Goal: Use online tool/utility: Utilize a website feature to perform a specific function

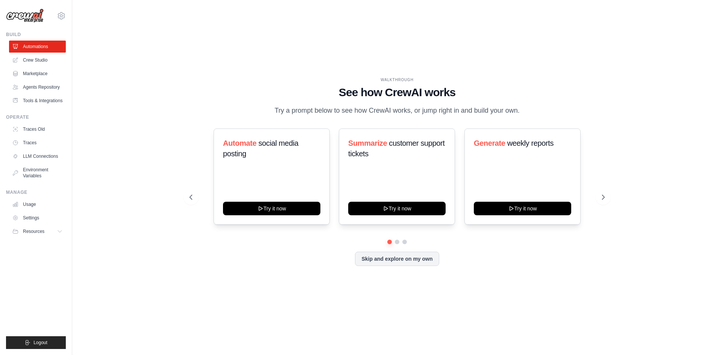
click at [569, 24] on div "WALKTHROUGH See how [PERSON_NAME] works Try a prompt below to see how [PERSON_N…" at bounding box center [397, 178] width 626 height 340
click at [507, 6] on main "WALKTHROUGH See how [PERSON_NAME] works Try a prompt below to see how [PERSON_N…" at bounding box center [397, 177] width 650 height 355
drag, startPoint x: 349, startPoint y: 150, endPoint x: 381, endPoint y: 159, distance: 33.8
click at [381, 159] on h3 "Summarize customer support tickets" at bounding box center [396, 148] width 97 height 21
click at [376, 164] on div at bounding box center [376, 164] width 0 height 0
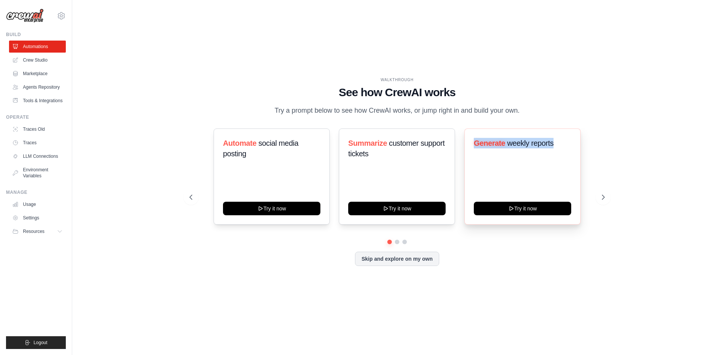
drag, startPoint x: 467, startPoint y: 149, endPoint x: 570, endPoint y: 149, distance: 103.0
click at [570, 149] on div "Generate weekly reports Try it now" at bounding box center [522, 177] width 116 height 96
click at [566, 153] on div at bounding box center [566, 153] width 0 height 0
click at [570, 149] on h3 "Generate weekly reports" at bounding box center [522, 143] width 97 height 11
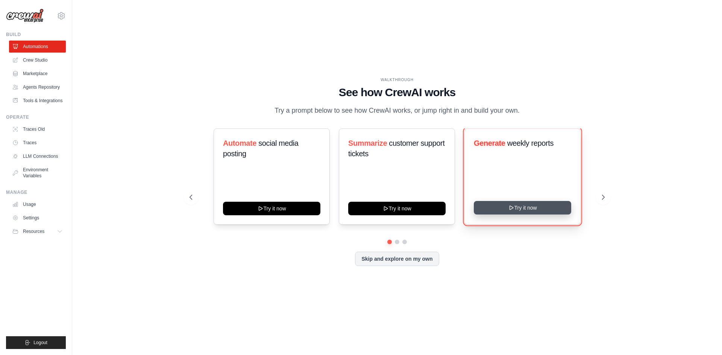
click at [562, 214] on button "Try it now" at bounding box center [522, 208] width 97 height 14
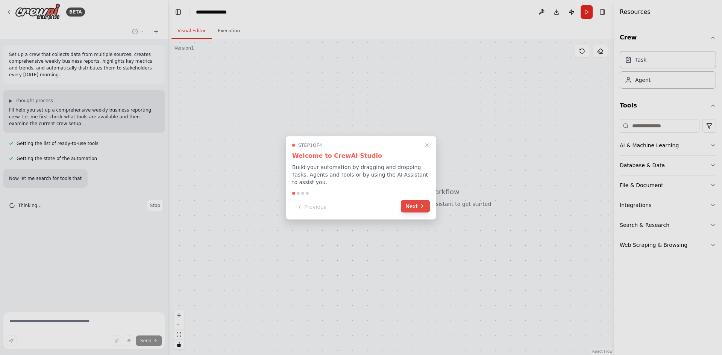
click at [411, 201] on button "Next" at bounding box center [415, 206] width 29 height 12
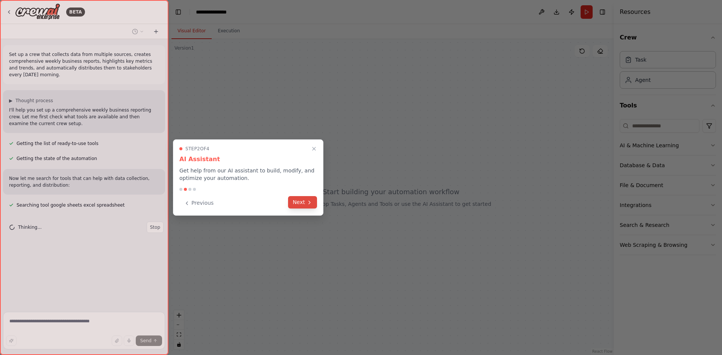
click at [303, 201] on button "Next" at bounding box center [302, 202] width 29 height 12
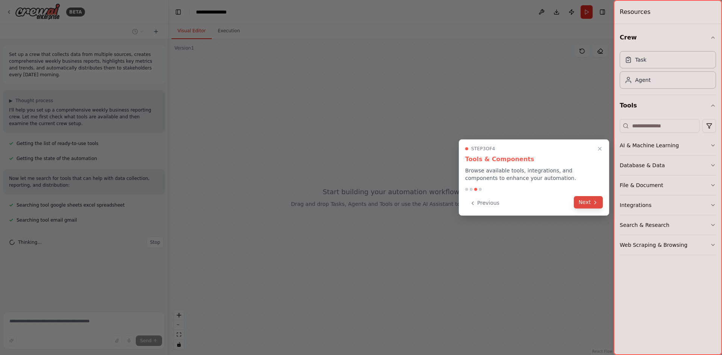
click at [588, 206] on button "Next" at bounding box center [588, 202] width 29 height 12
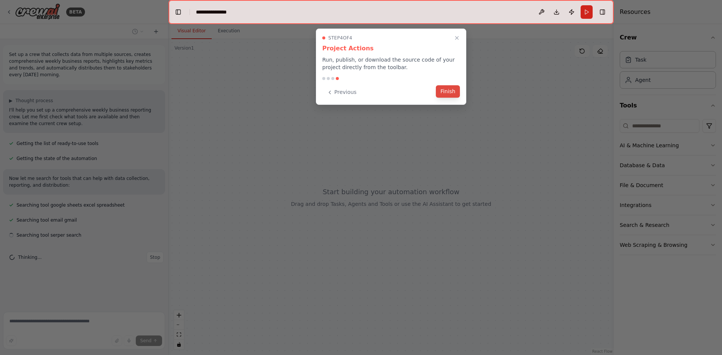
click at [449, 96] on button "Finish" at bounding box center [448, 91] width 24 height 12
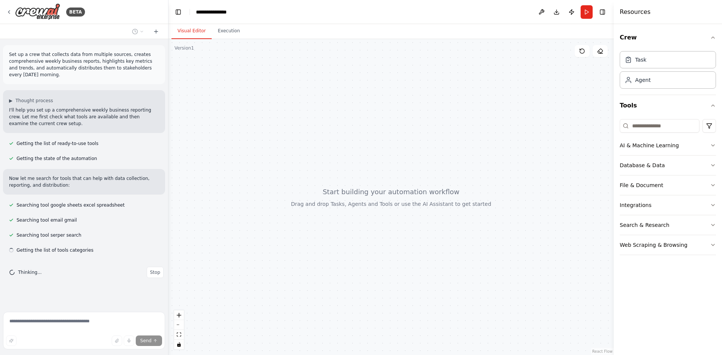
click at [441, 110] on div at bounding box center [390, 197] width 445 height 316
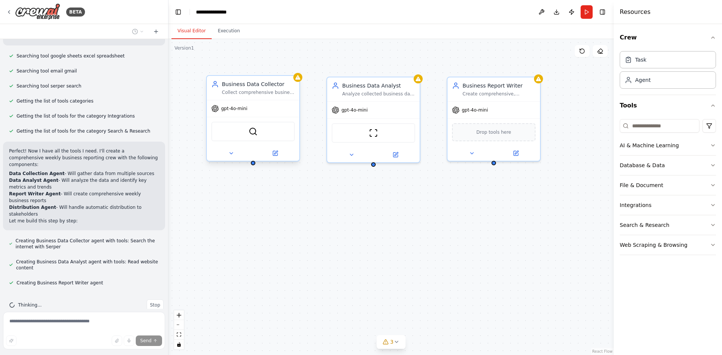
scroll to position [170, 0]
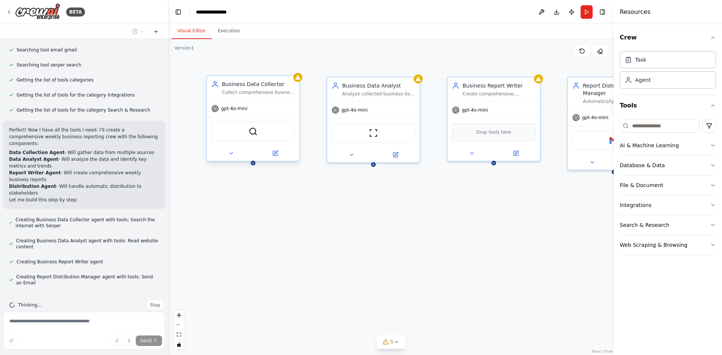
click at [257, 111] on div "gpt-4o-mini" at bounding box center [253, 108] width 93 height 17
click at [277, 153] on icon at bounding box center [275, 153] width 6 height 6
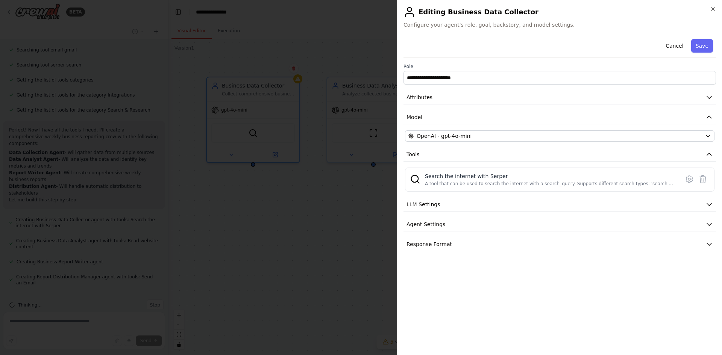
scroll to position [210, 0]
click at [704, 44] on button "Save" at bounding box center [702, 46] width 22 height 14
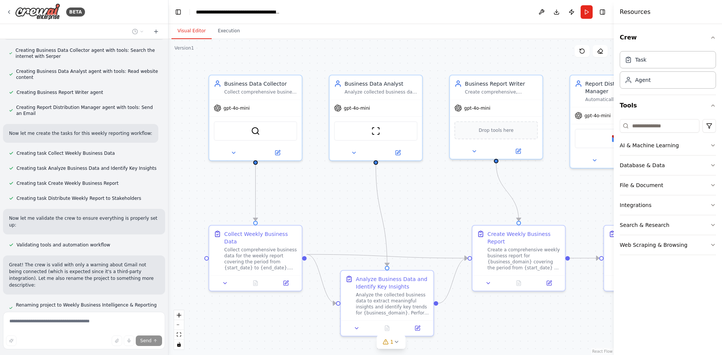
scroll to position [355, 0]
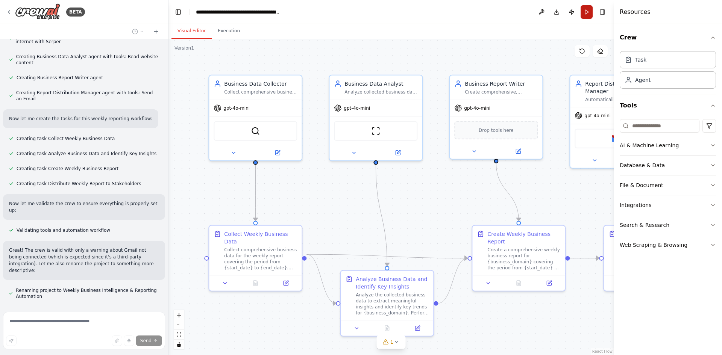
click at [585, 12] on button "Run" at bounding box center [587, 12] width 12 height 14
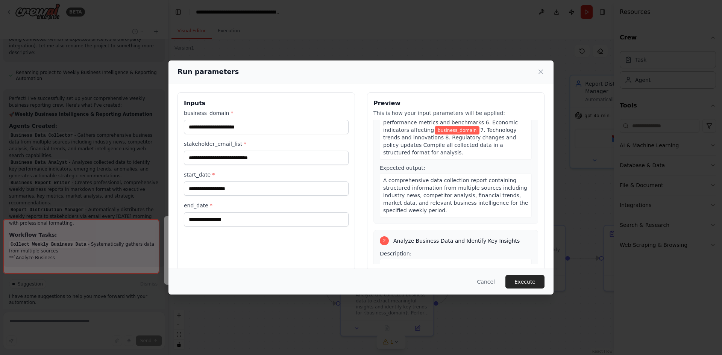
scroll to position [0, 0]
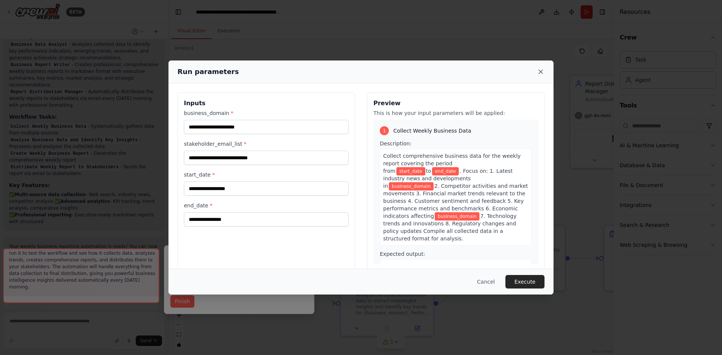
click at [538, 70] on icon at bounding box center [541, 72] width 8 height 8
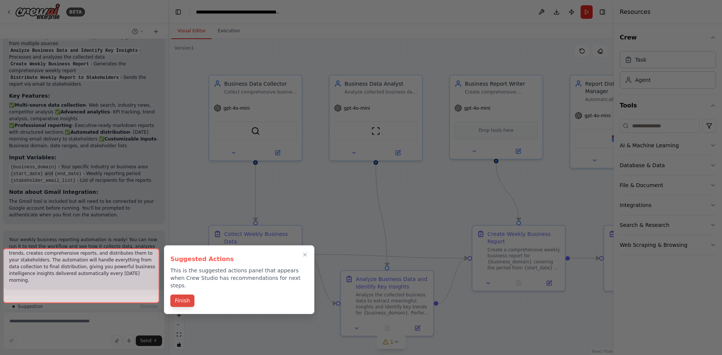
click at [187, 295] on button "Finish" at bounding box center [182, 301] width 24 height 12
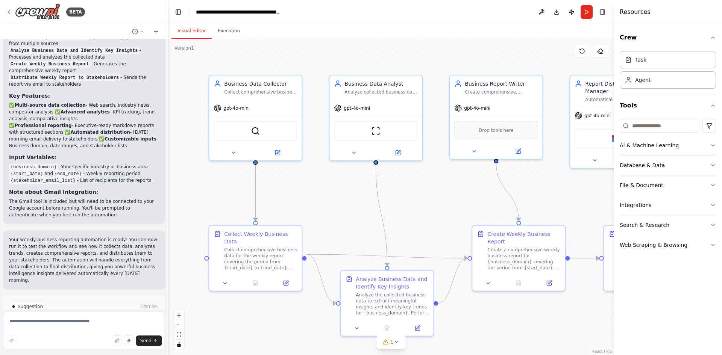
click at [144, 333] on button "Run Automation" at bounding box center [84, 339] width 150 height 12
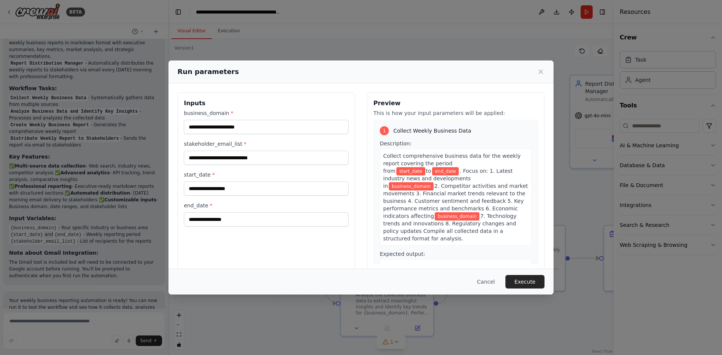
click at [546, 74] on div "Run parameters" at bounding box center [360, 72] width 385 height 23
click at [540, 71] on icon at bounding box center [541, 72] width 4 height 4
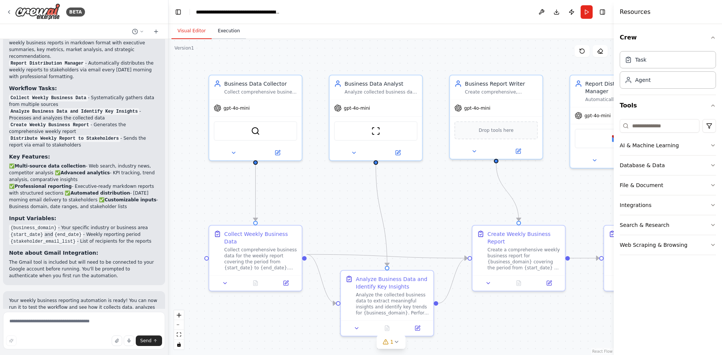
click at [231, 32] on button "Execution" at bounding box center [229, 31] width 34 height 16
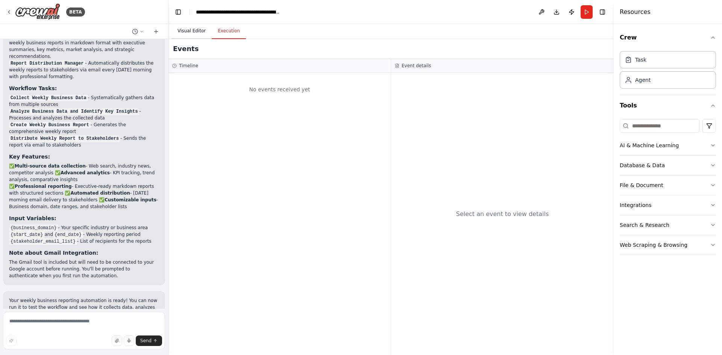
click at [196, 31] on button "Visual Editor" at bounding box center [191, 31] width 40 height 16
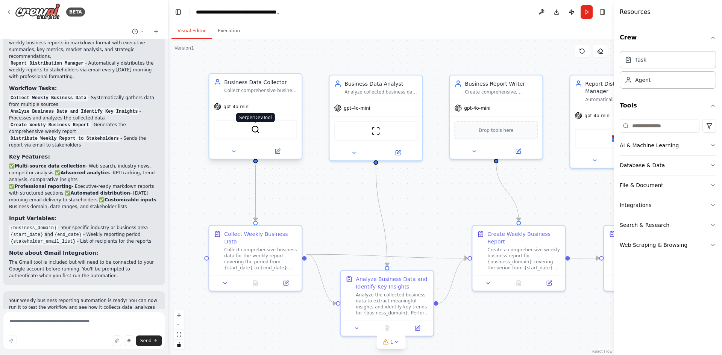
click at [258, 133] on img at bounding box center [255, 129] width 9 height 9
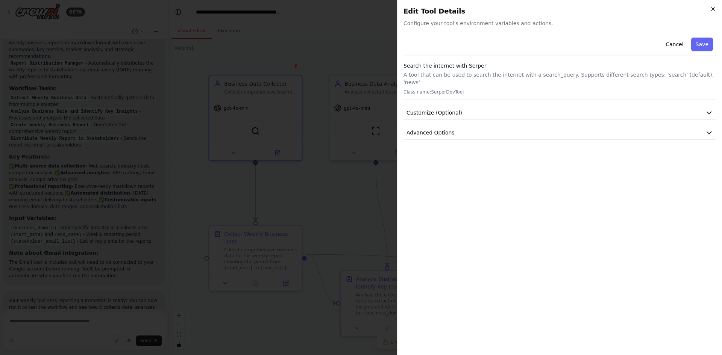
click at [713, 9] on icon "button" at bounding box center [712, 9] width 3 height 3
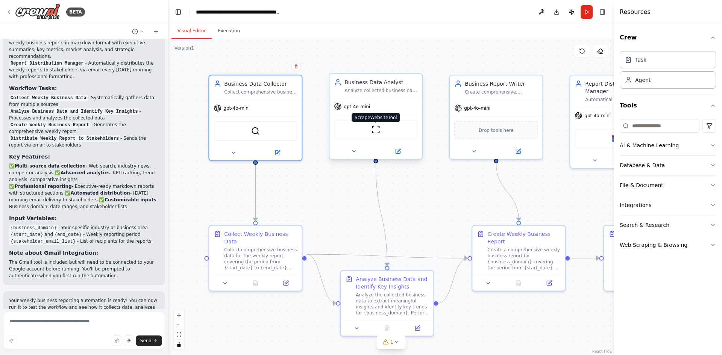
click at [374, 131] on img at bounding box center [375, 129] width 9 height 9
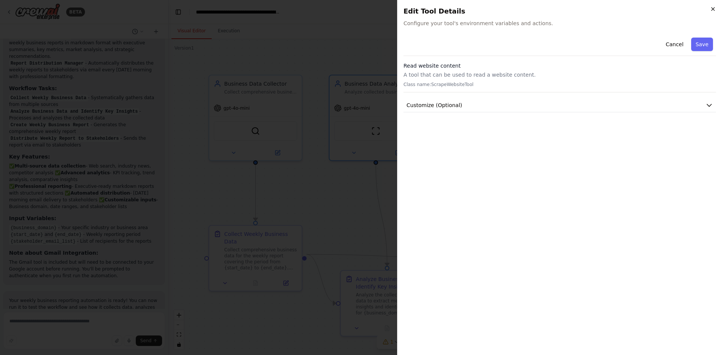
click at [713, 10] on icon "button" at bounding box center [713, 9] width 6 height 6
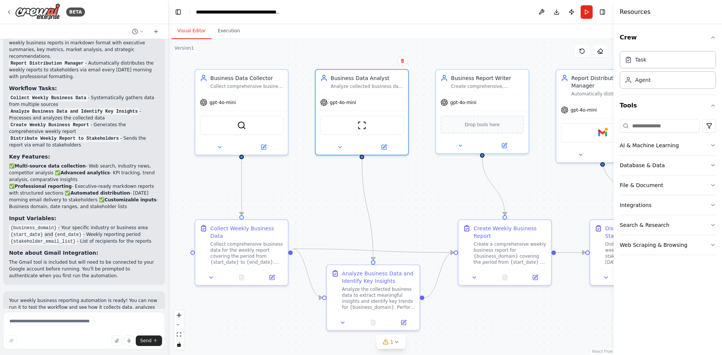
drag, startPoint x: 242, startPoint y: 311, endPoint x: 228, endPoint y: 306, distance: 15.0
click at [228, 306] on div ".deletable-edge-delete-btn { width: 20px; height: 20px; border: 0px solid #ffff…" at bounding box center [390, 197] width 445 height 316
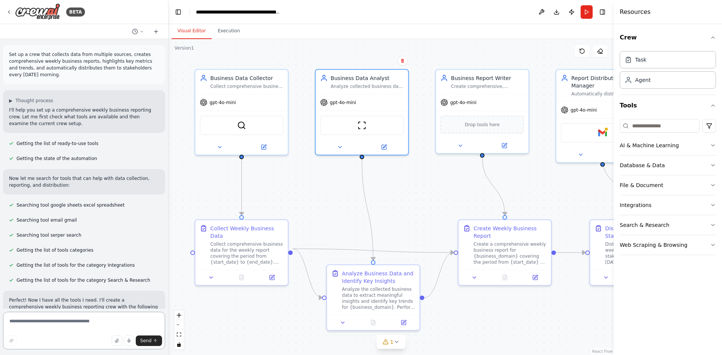
click at [132, 320] on textarea at bounding box center [84, 331] width 162 height 38
type textarea "*"
type textarea "**********"
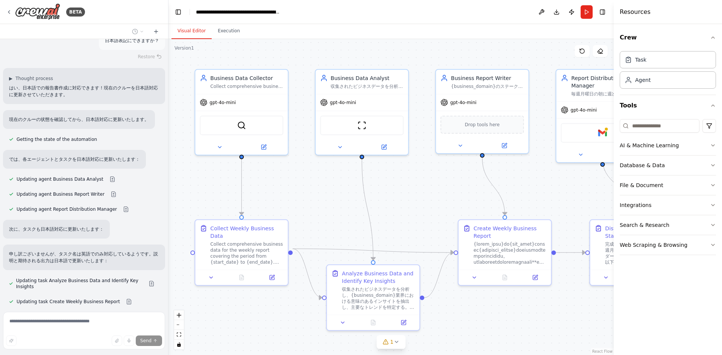
scroll to position [1060, 0]
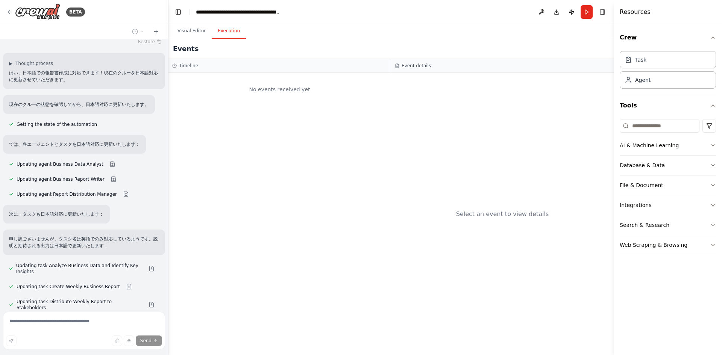
click at [225, 33] on button "Execution" at bounding box center [229, 31] width 34 height 16
click at [199, 30] on button "Visual Editor" at bounding box center [191, 31] width 40 height 16
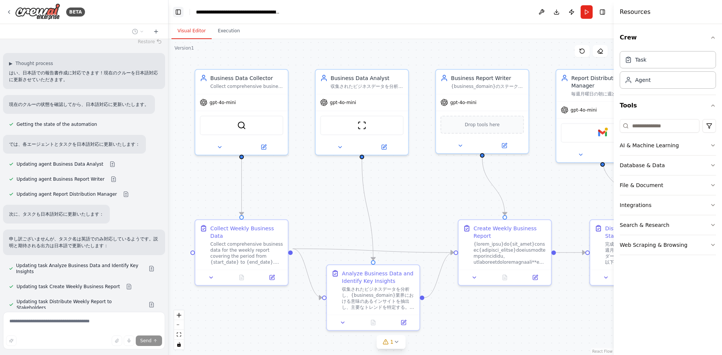
click at [180, 11] on button "Toggle Left Sidebar" at bounding box center [178, 12] width 11 height 11
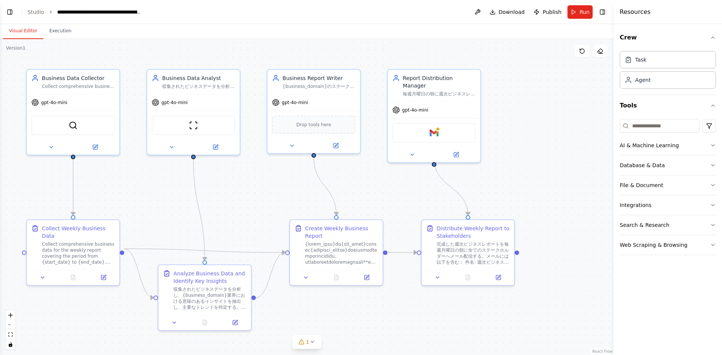
scroll to position [1295, 0]
click at [579, 9] on button "Run" at bounding box center [579, 12] width 25 height 14
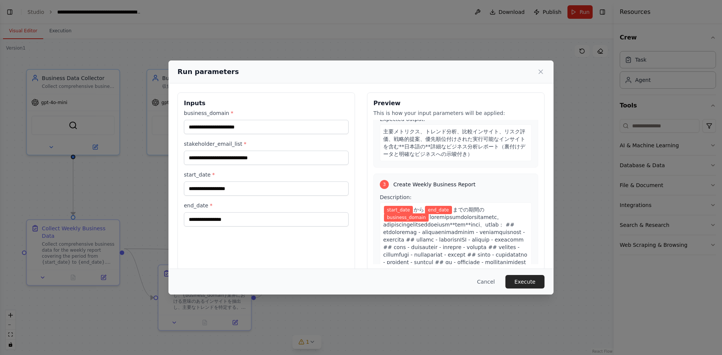
scroll to position [128, 0]
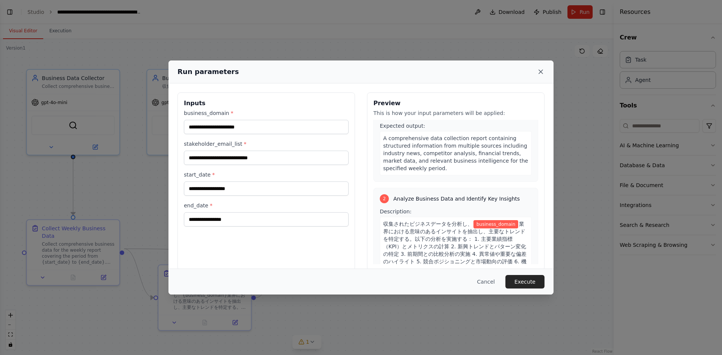
click at [540, 71] on icon at bounding box center [541, 72] width 8 height 8
